Goal: Task Accomplishment & Management: Manage account settings

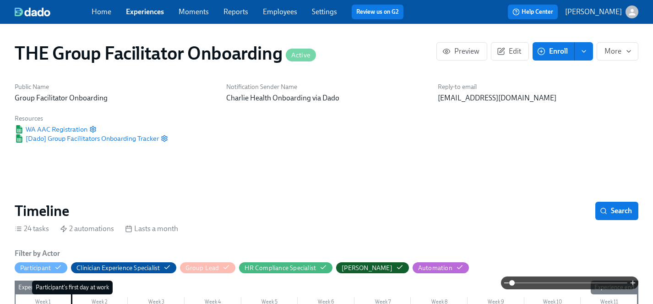
click at [138, 9] on link "Experiences" at bounding box center [145, 11] width 38 height 9
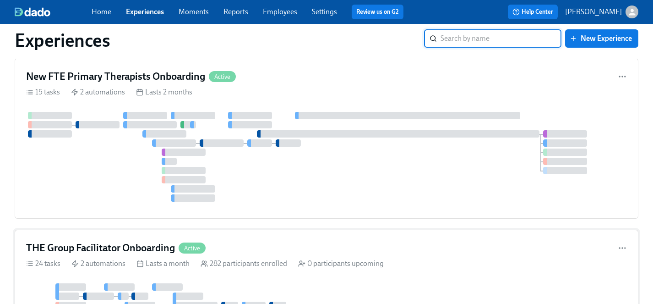
scroll to position [213, 0]
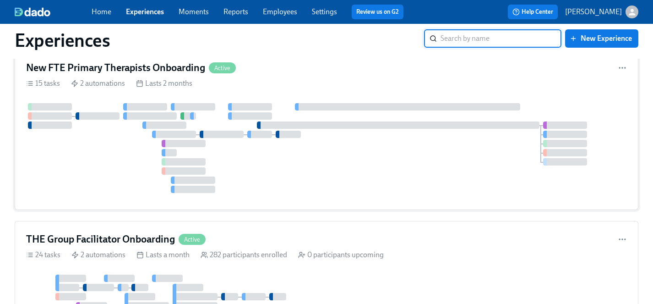
click at [120, 176] on div at bounding box center [326, 148] width 601 height 90
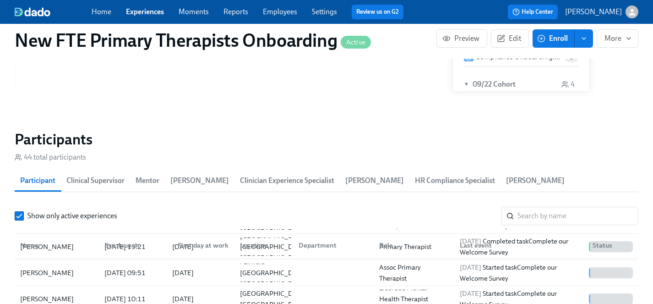
scroll to position [115, 0]
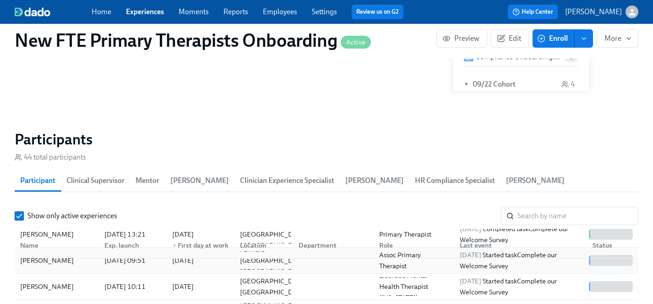
click at [57, 255] on div "[PERSON_NAME]" at bounding box center [46, 260] width 61 height 11
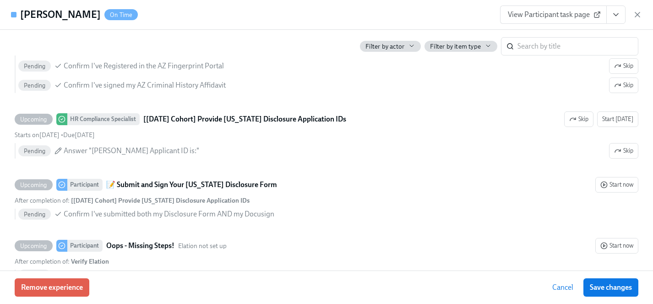
scroll to position [1504, 0]
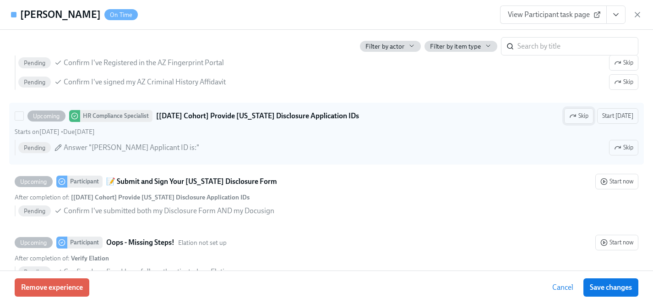
click at [583, 120] on span "Skip" at bounding box center [578, 115] width 19 height 9
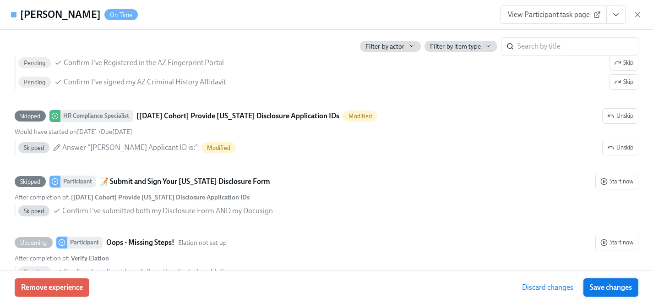
click at [616, 286] on span "Save changes" at bounding box center [611, 287] width 42 height 9
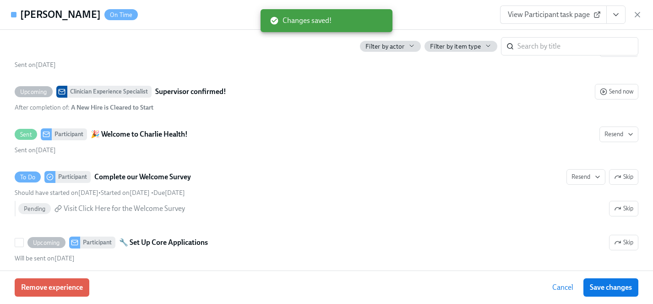
scroll to position [475, 0]
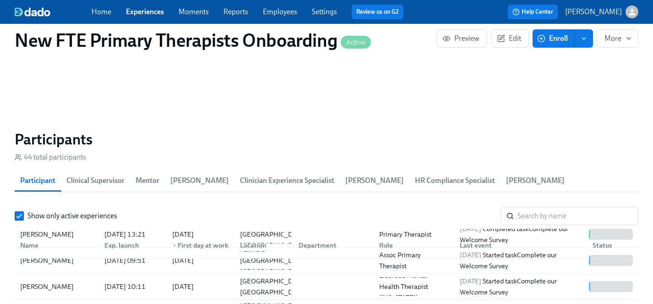
click at [135, 13] on link "Experiences" at bounding box center [145, 11] width 38 height 9
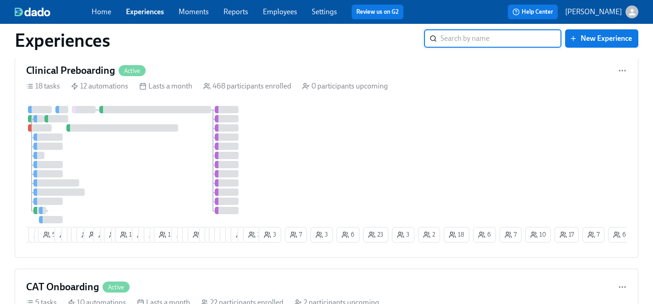
scroll to position [603, 0]
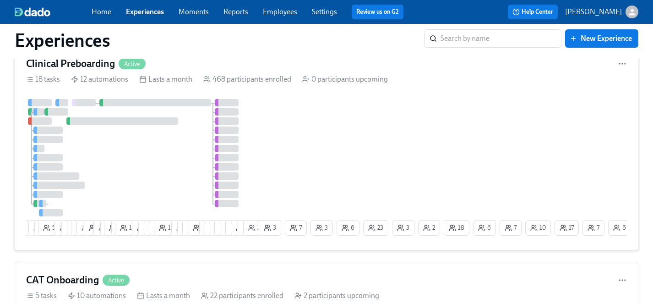
click at [134, 159] on div at bounding box center [141, 157] width 231 height 117
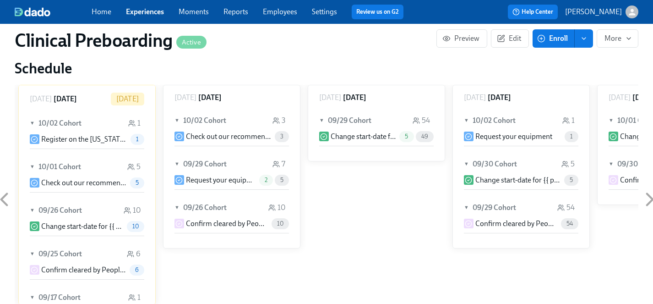
scroll to position [864, 0]
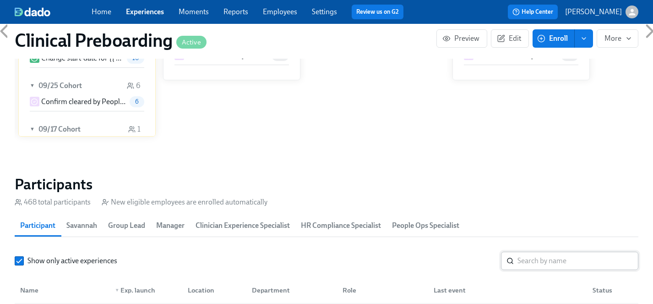
click at [535, 262] on input "search" at bounding box center [578, 261] width 121 height 18
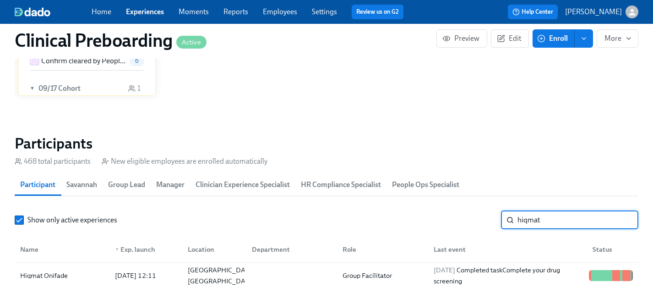
scroll to position [945, 0]
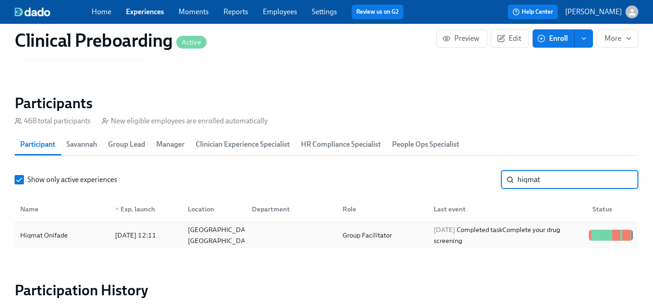
type input "hiqmat"
click at [56, 231] on div "Hiqmat Onifade" at bounding box center [43, 235] width 55 height 11
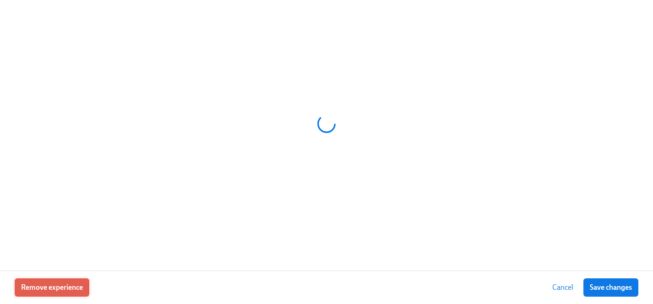
click at [51, 285] on span "Remove experience" at bounding box center [52, 287] width 62 height 9
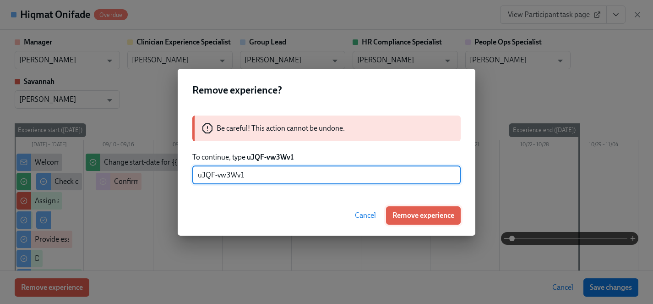
type input "uJQF-vw3Wv1"
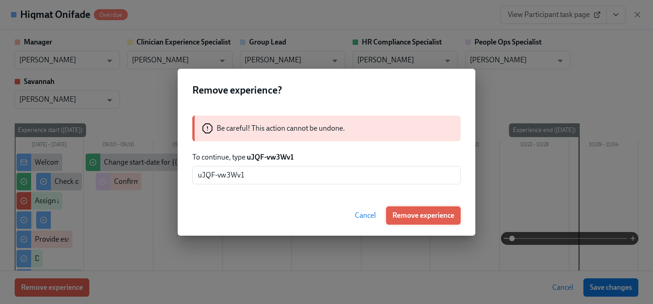
click at [436, 214] on span "Remove experience" at bounding box center [424, 215] width 62 height 9
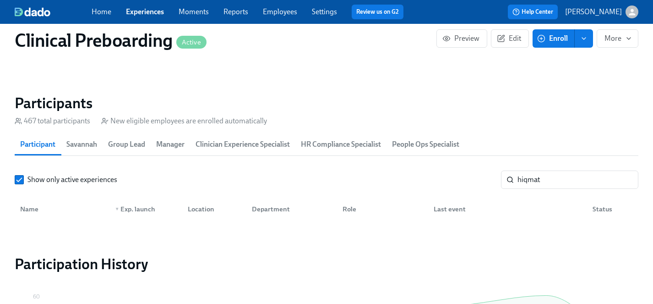
scroll to position [0, 11530]
click at [141, 11] on link "Experiences" at bounding box center [145, 11] width 38 height 9
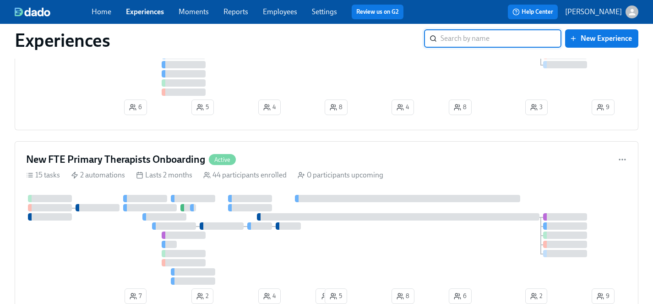
scroll to position [49, 0]
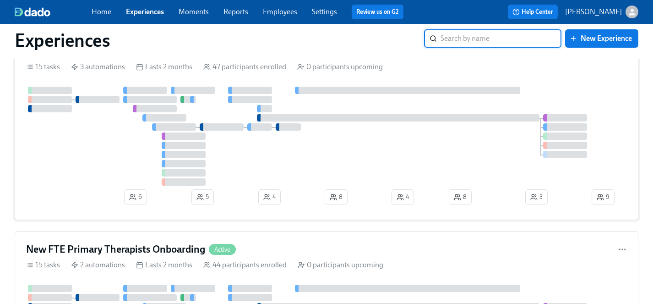
click at [98, 157] on div at bounding box center [326, 136] width 601 height 99
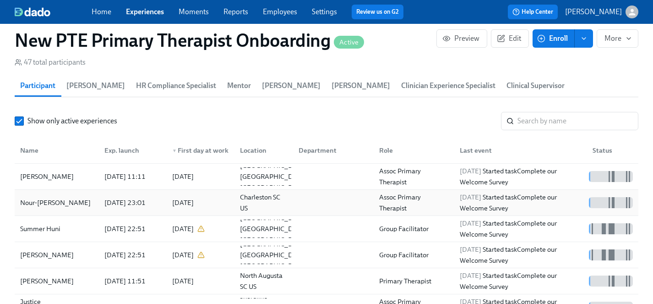
scroll to position [861, 0]
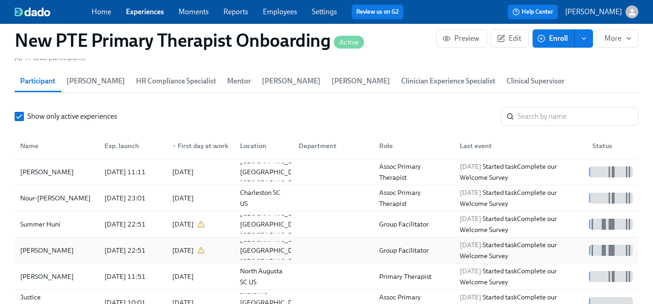
click at [39, 245] on div "[PERSON_NAME]" at bounding box center [46, 250] width 61 height 11
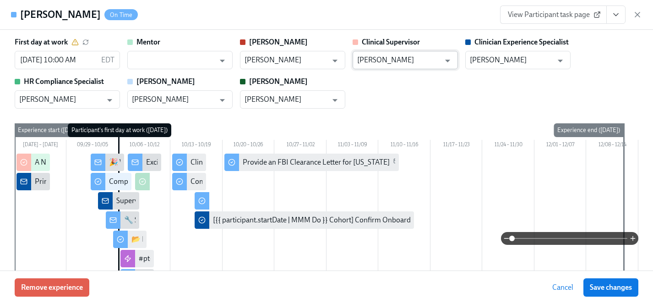
click at [387, 61] on input "[PERSON_NAME]" at bounding box center [398, 60] width 83 height 18
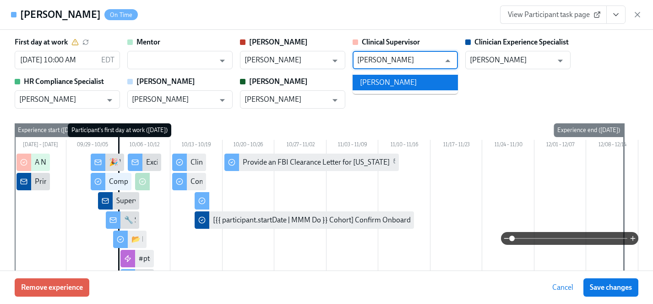
click at [393, 82] on li "[PERSON_NAME]" at bounding box center [405, 83] width 105 height 16
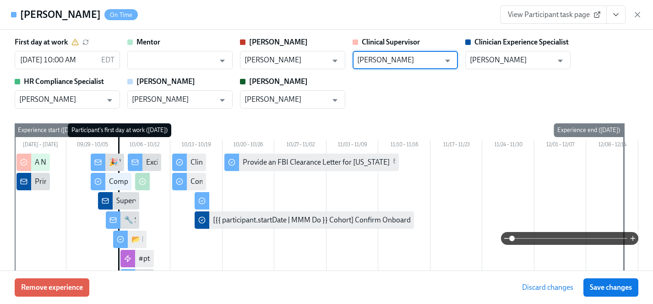
type input "[PERSON_NAME]"
click at [439, 105] on div "First day at work [DATE] 10:00 AM EDT ​ Mentor ​ [PERSON_NAME] ​ Clinical Super…" at bounding box center [327, 72] width 624 height 71
click at [600, 287] on span "Save changes" at bounding box center [611, 287] width 42 height 9
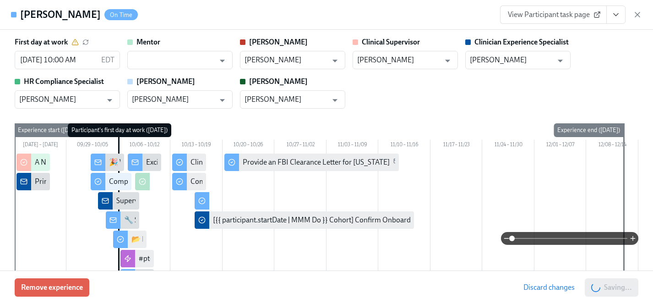
type input "[PERSON_NAME]"
